Goal: Task Accomplishment & Management: Complete application form

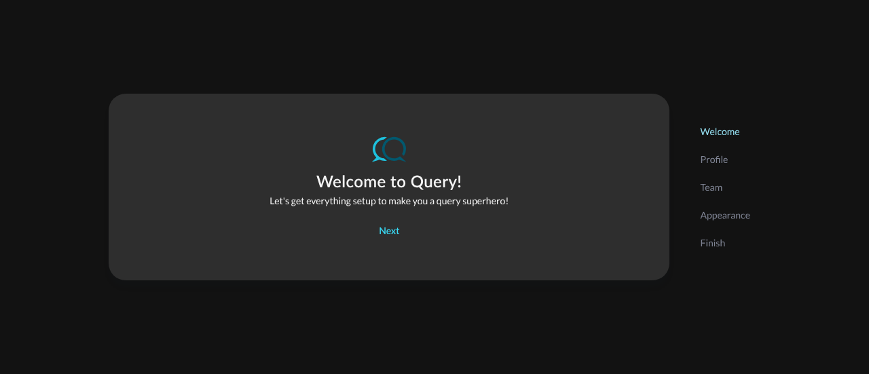
click at [382, 230] on button "Next" at bounding box center [389, 232] width 37 height 22
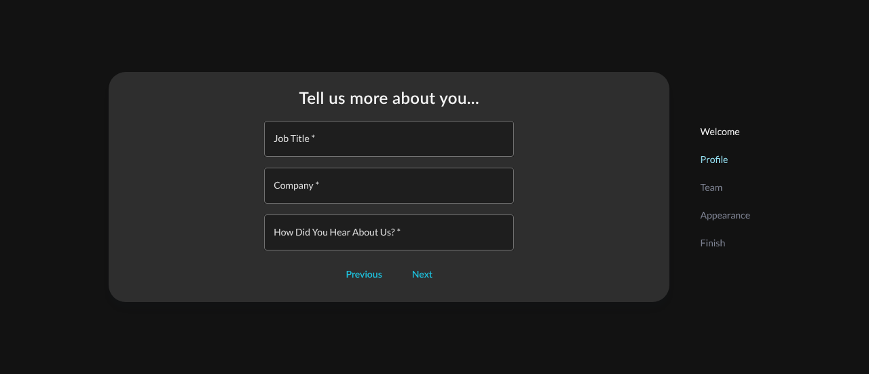
click at [371, 147] on input "Job Title   *" at bounding box center [393, 139] width 242 height 36
click at [428, 282] on button "Next" at bounding box center [422, 275] width 37 height 22
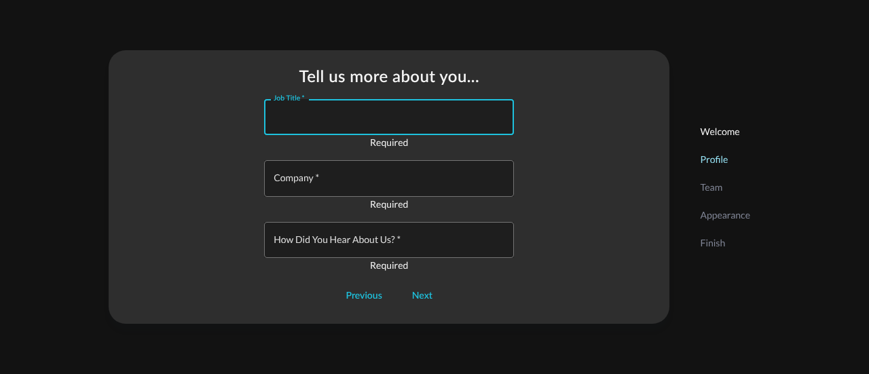
click at [345, 111] on input "Job Title   *" at bounding box center [393, 117] width 242 height 36
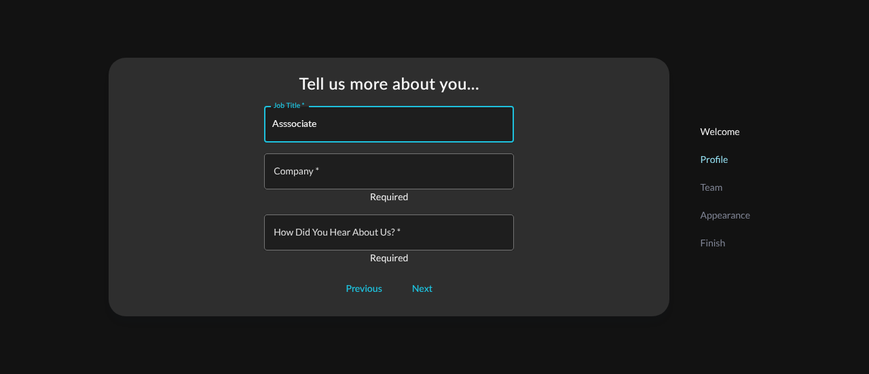
type input "Asssociate"
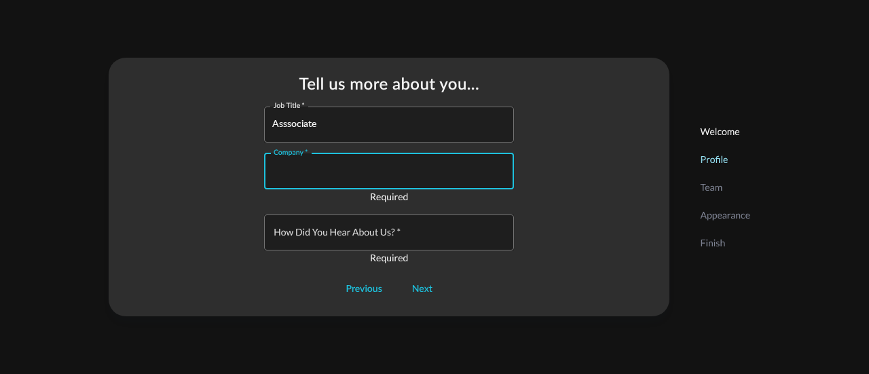
click at [314, 173] on input "Company   *" at bounding box center [393, 171] width 242 height 36
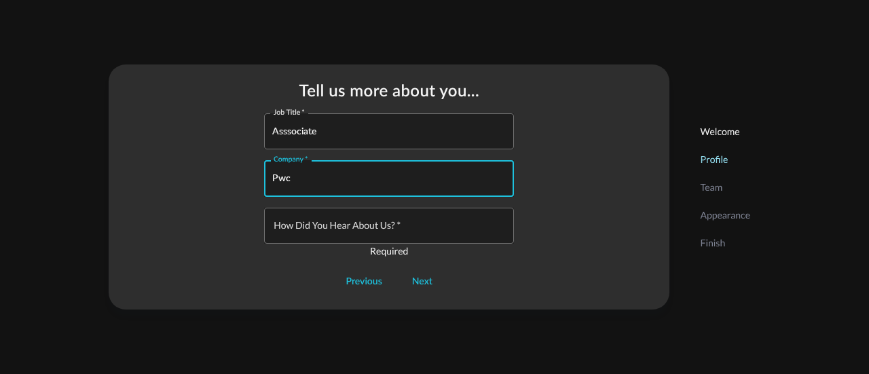
type input "Pwc"
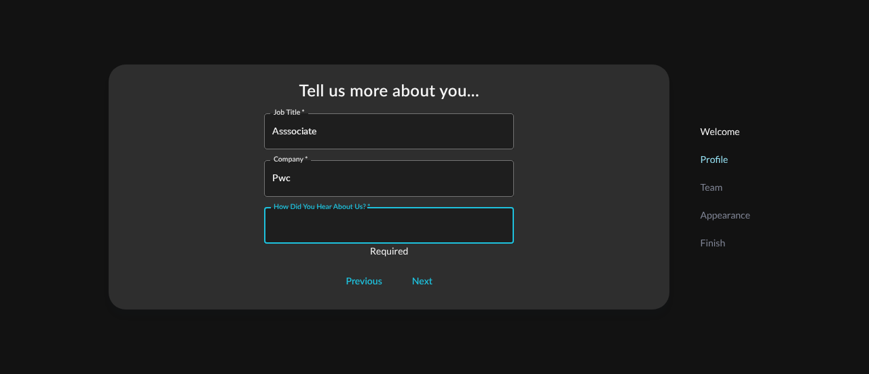
click at [319, 223] on input "How did you hear about us?   *" at bounding box center [393, 226] width 242 height 36
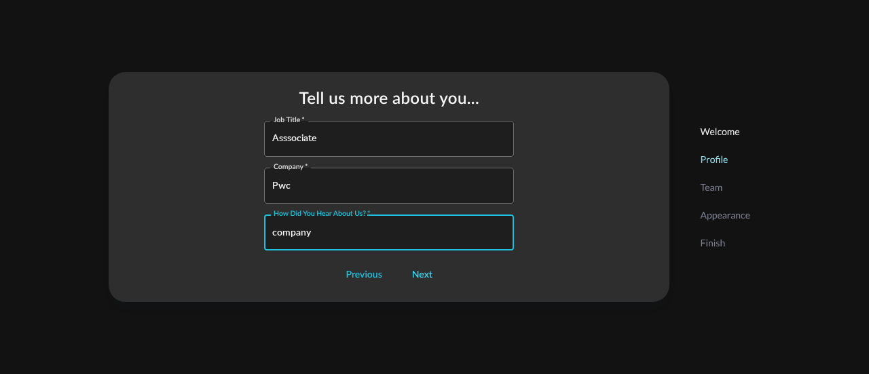
type input "company"
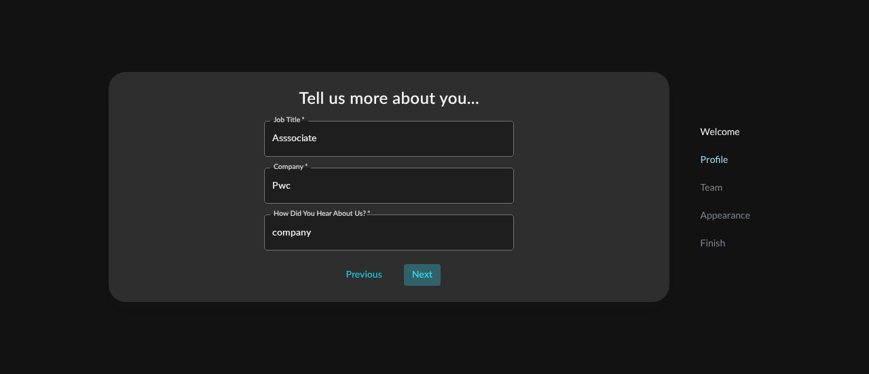
click at [419, 282] on button "Next" at bounding box center [422, 275] width 37 height 22
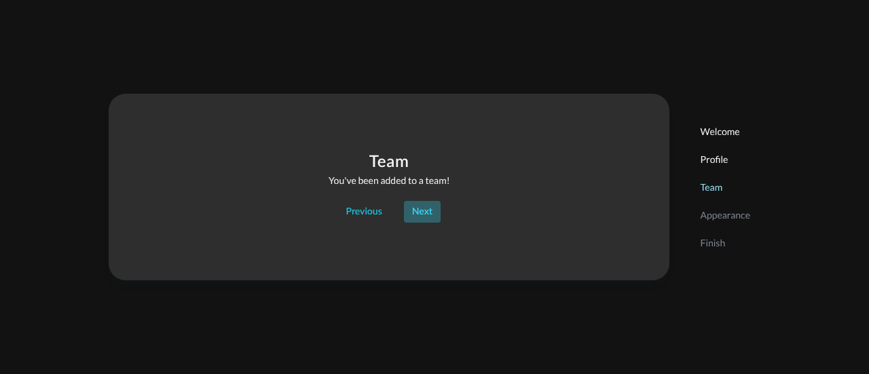
click at [422, 218] on button "Next" at bounding box center [422, 212] width 37 height 22
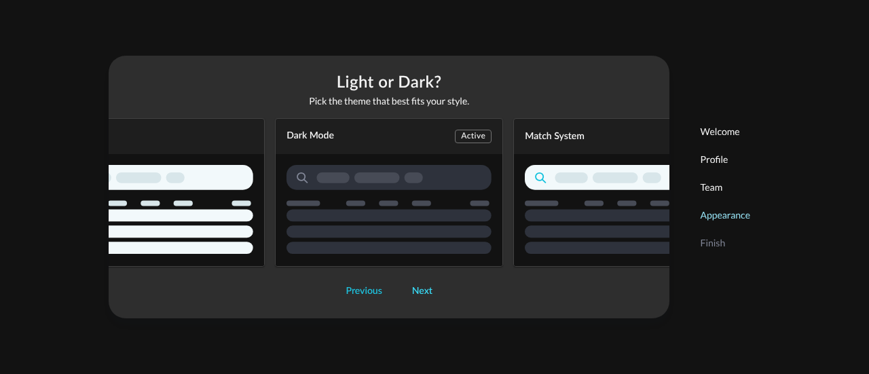
click at [419, 295] on button "Next" at bounding box center [422, 291] width 37 height 22
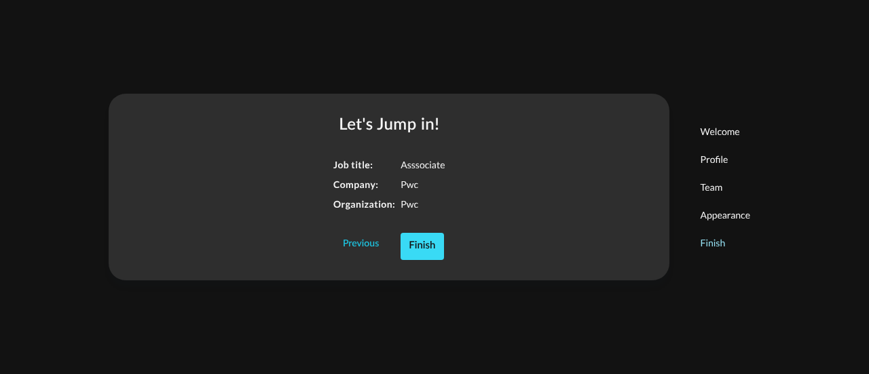
click at [421, 255] on button "Finish" at bounding box center [421, 246] width 43 height 27
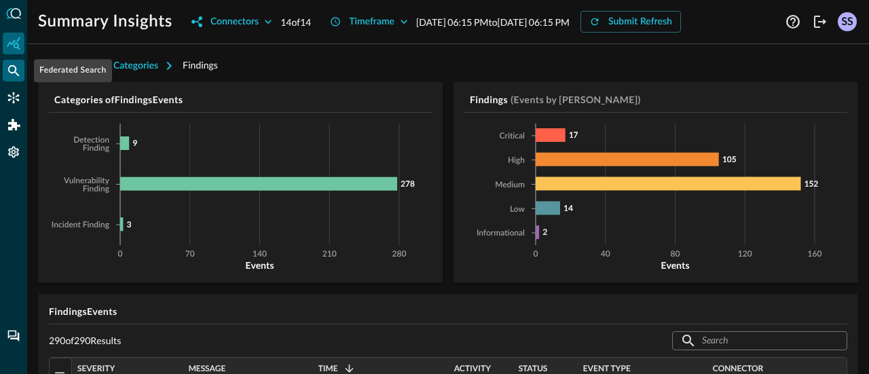
click at [14, 76] on icon "Federated Search" at bounding box center [14, 71] width 14 height 14
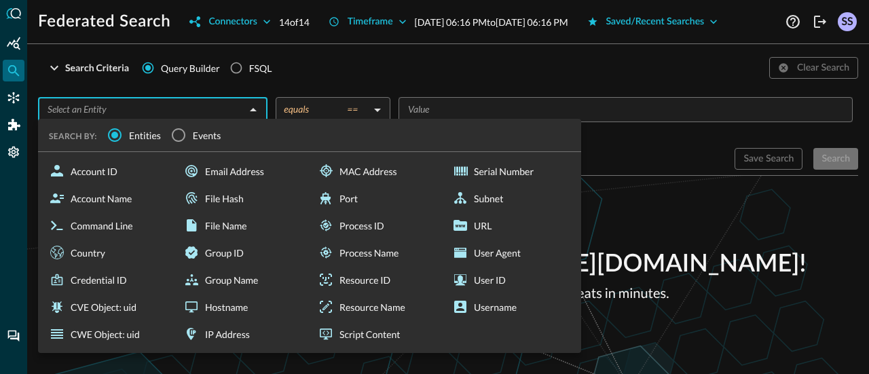
click at [157, 118] on input "text" at bounding box center [141, 109] width 199 height 17
click at [111, 212] on div "Account Name" at bounding box center [107, 198] width 129 height 27
type input "Account Name"
